Goal: Register for event/course

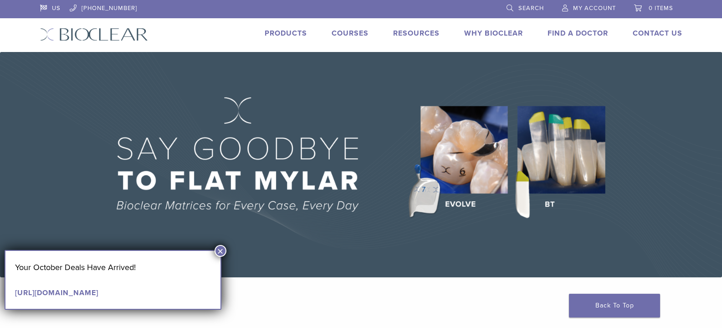
drag, startPoint x: 224, startPoint y: 248, endPoint x: 226, endPoint y: 225, distance: 23.3
click at [224, 248] on button "×" at bounding box center [221, 251] width 12 height 12
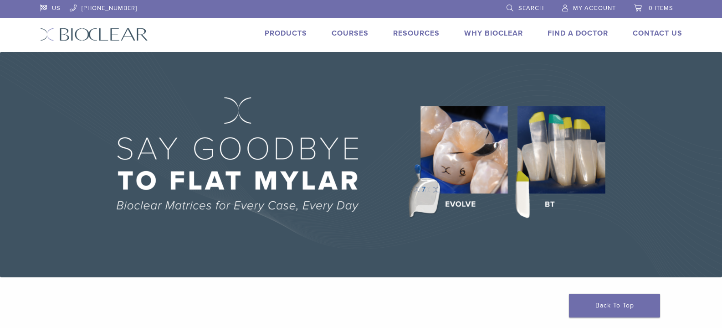
click at [335, 36] on link "Courses" at bounding box center [350, 33] width 37 height 9
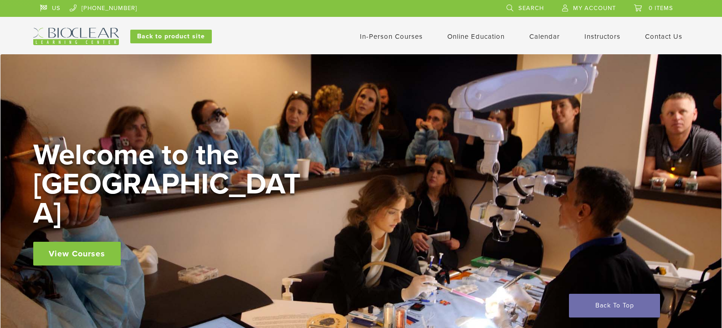
click at [73, 241] on link "View Courses" at bounding box center [76, 253] width 87 height 24
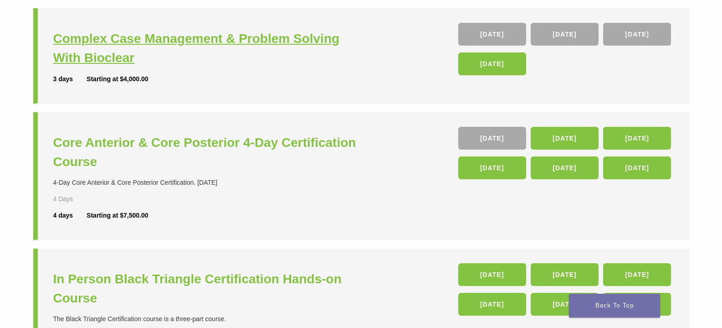
scroll to position [140, 0]
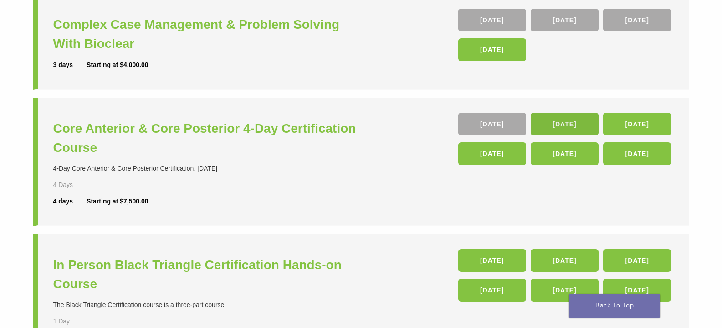
click at [567, 118] on link "04 Feb 26" at bounding box center [565, 124] width 68 height 23
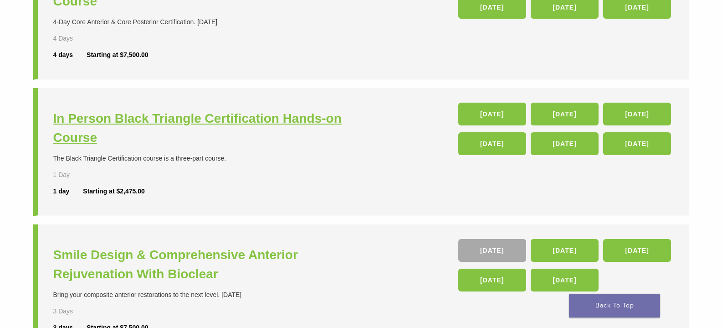
scroll to position [288, 0]
click at [321, 108] on h3 "In Person Black Triangle Certification Hands-on Course" at bounding box center [208, 127] width 310 height 38
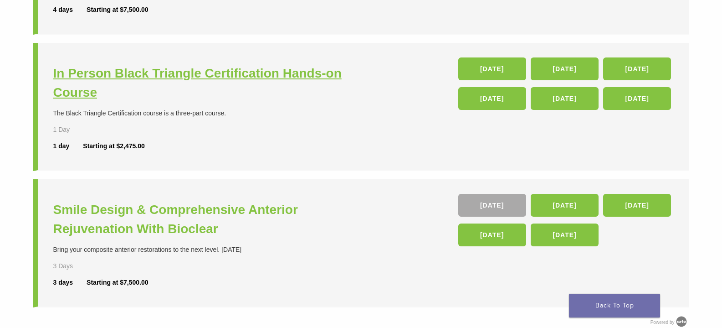
scroll to position [367, 0]
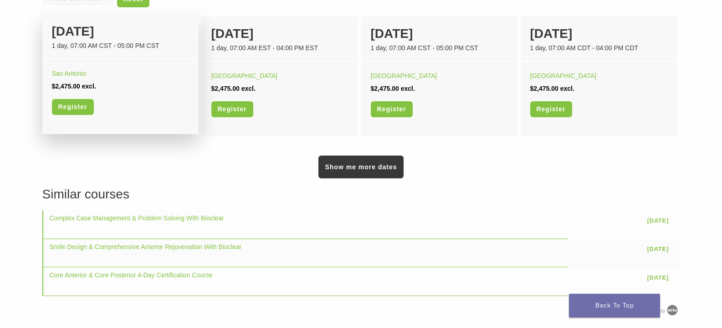
scroll to position [625, 0]
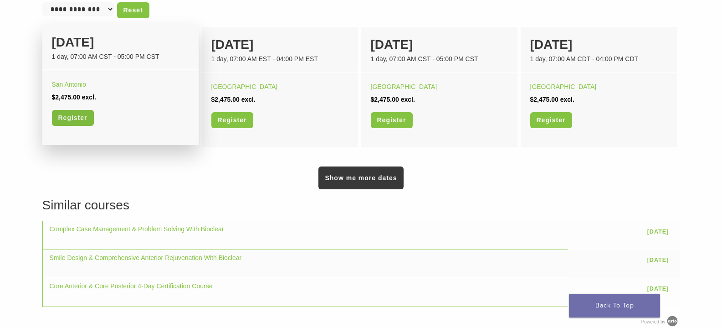
click at [64, 121] on link "Register" at bounding box center [73, 118] width 42 height 16
